Goal: Communication & Community: Connect with others

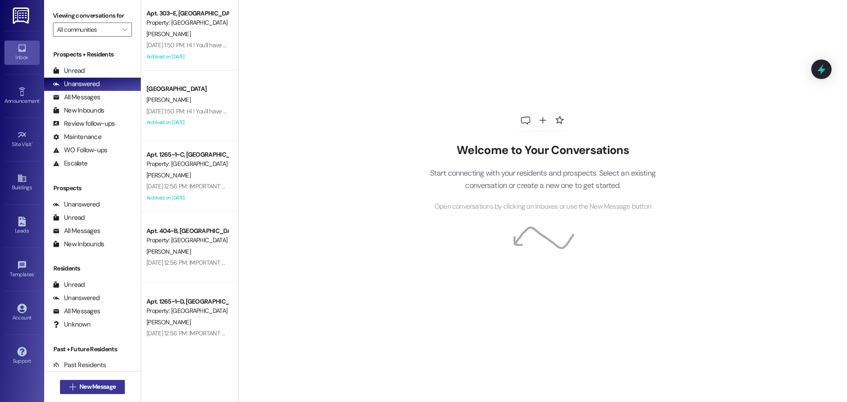
click at [79, 386] on span "New Message" at bounding box center [97, 386] width 36 height 9
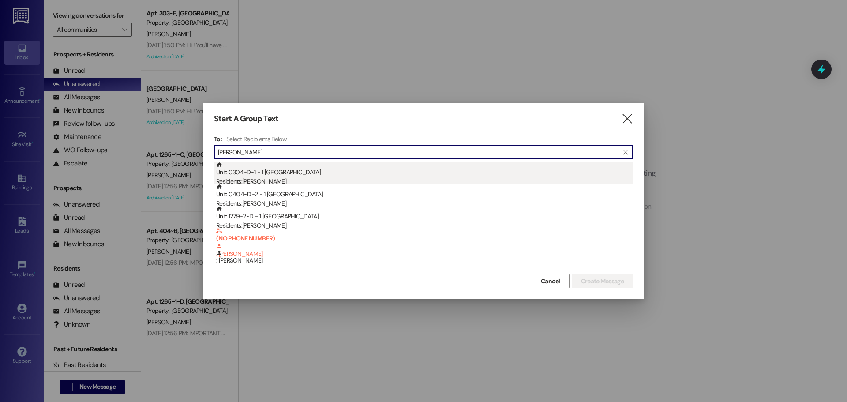
type input "[PERSON_NAME]"
click at [258, 176] on div "Unit: 0304~D~1 - 1 Stadium Crossing Residents: [PERSON_NAME]" at bounding box center [424, 173] width 417 height 25
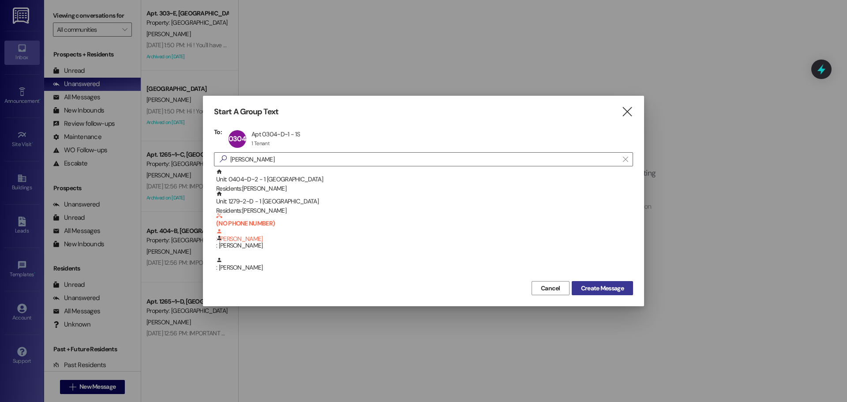
click at [599, 287] on span "Create Message" at bounding box center [602, 288] width 43 height 9
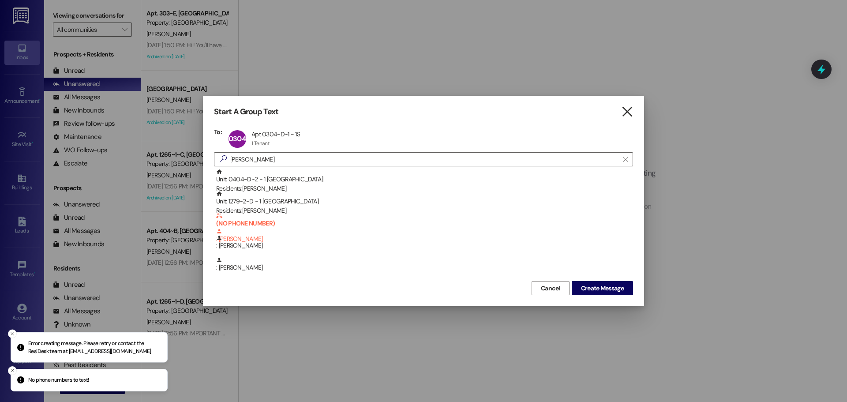
click at [629, 110] on icon "" at bounding box center [627, 111] width 12 height 9
